Goal: Browse casually

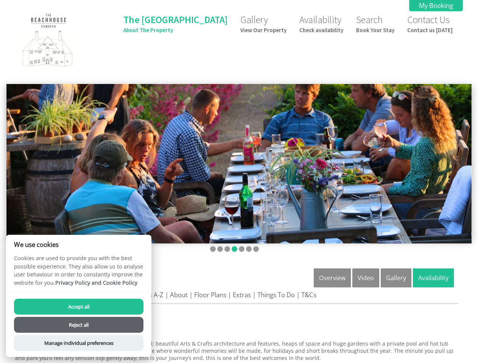
click at [239, 182] on img at bounding box center [238, 164] width 465 height 160
click at [239, 162] on img at bounding box center [238, 164] width 465 height 160
click at [213, 249] on li at bounding box center [213, 249] width 6 height 6
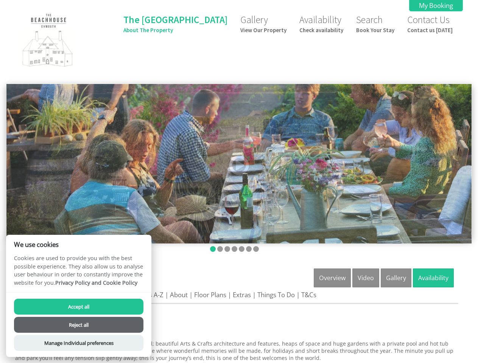
click at [220, 249] on li at bounding box center [220, 249] width 6 height 6
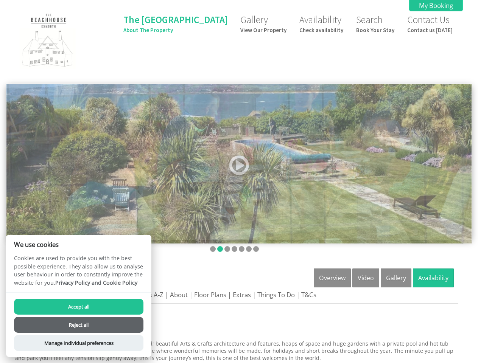
click at [227, 249] on li at bounding box center [227, 249] width 6 height 6
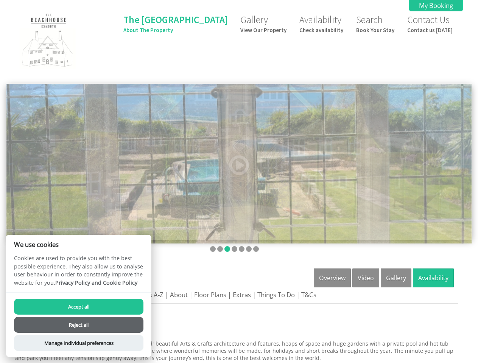
click at [234, 249] on li at bounding box center [234, 249] width 6 height 6
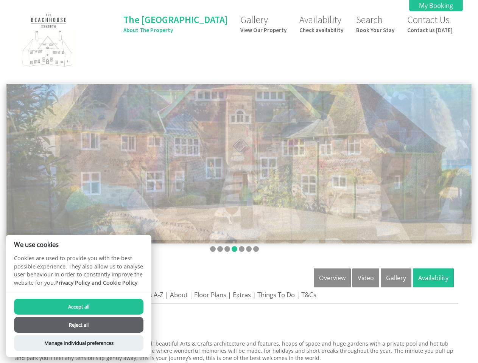
click at [241, 249] on li at bounding box center [242, 249] width 6 height 6
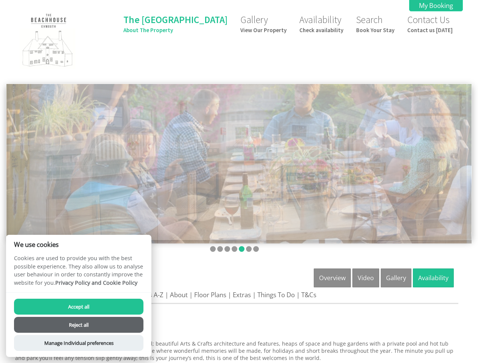
click at [248, 249] on li at bounding box center [249, 249] width 6 height 6
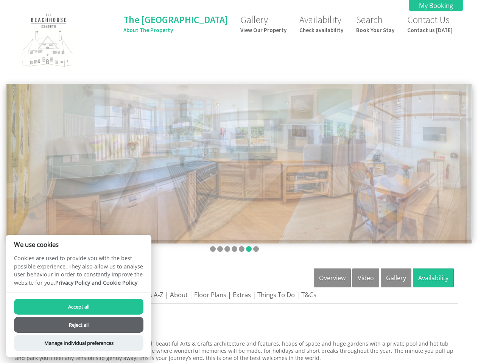
click at [256, 249] on li at bounding box center [256, 249] width 6 height 6
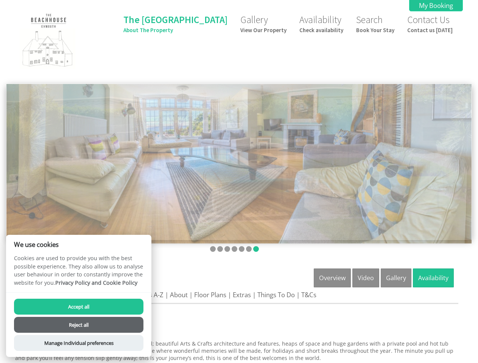
click at [79, 307] on button "Accept all" at bounding box center [78, 307] width 129 height 16
